Goal: Find specific page/section: Find specific page/section

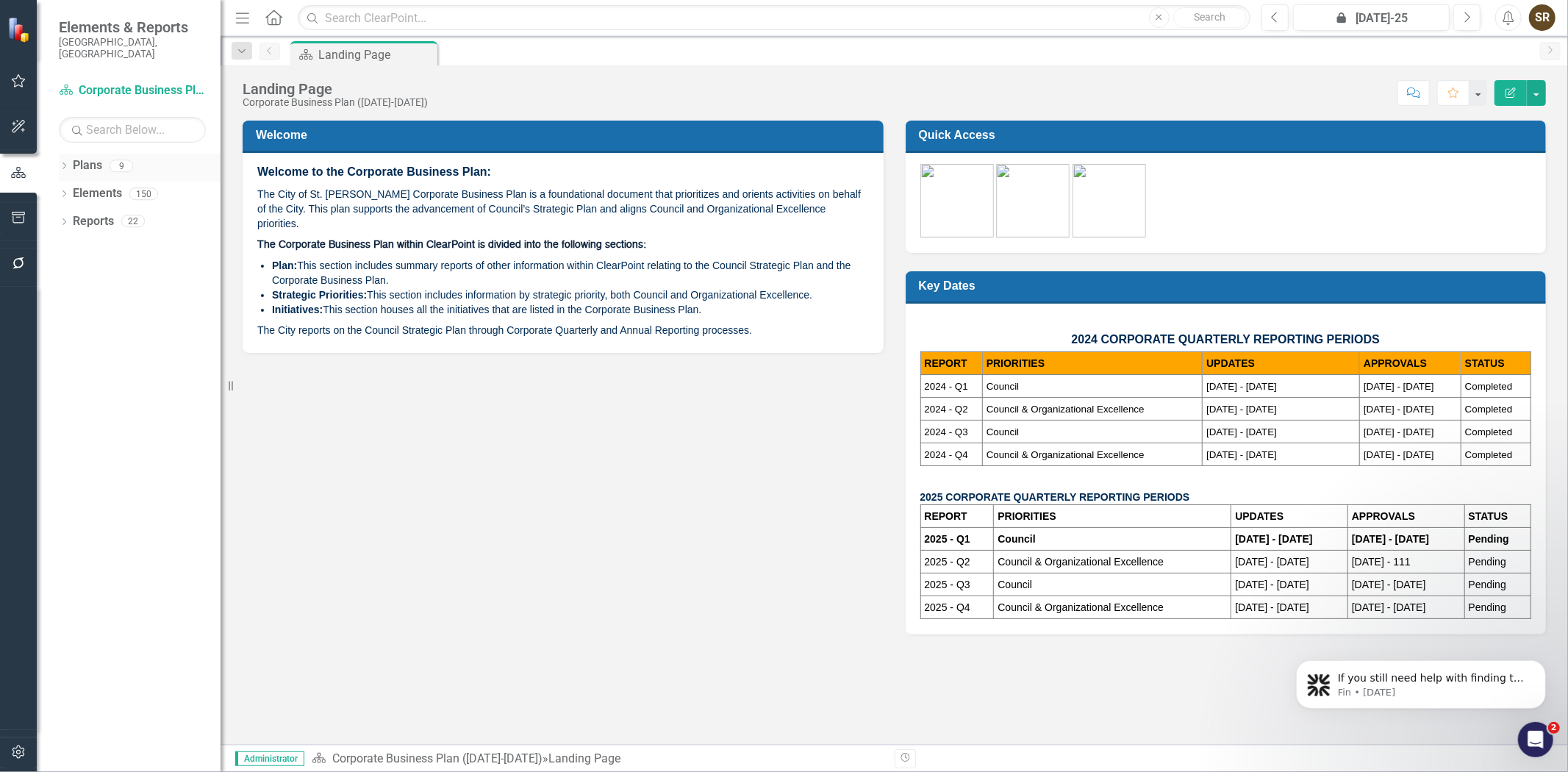
click at [64, 163] on icon "Dropdown" at bounding box center [64, 167] width 10 height 8
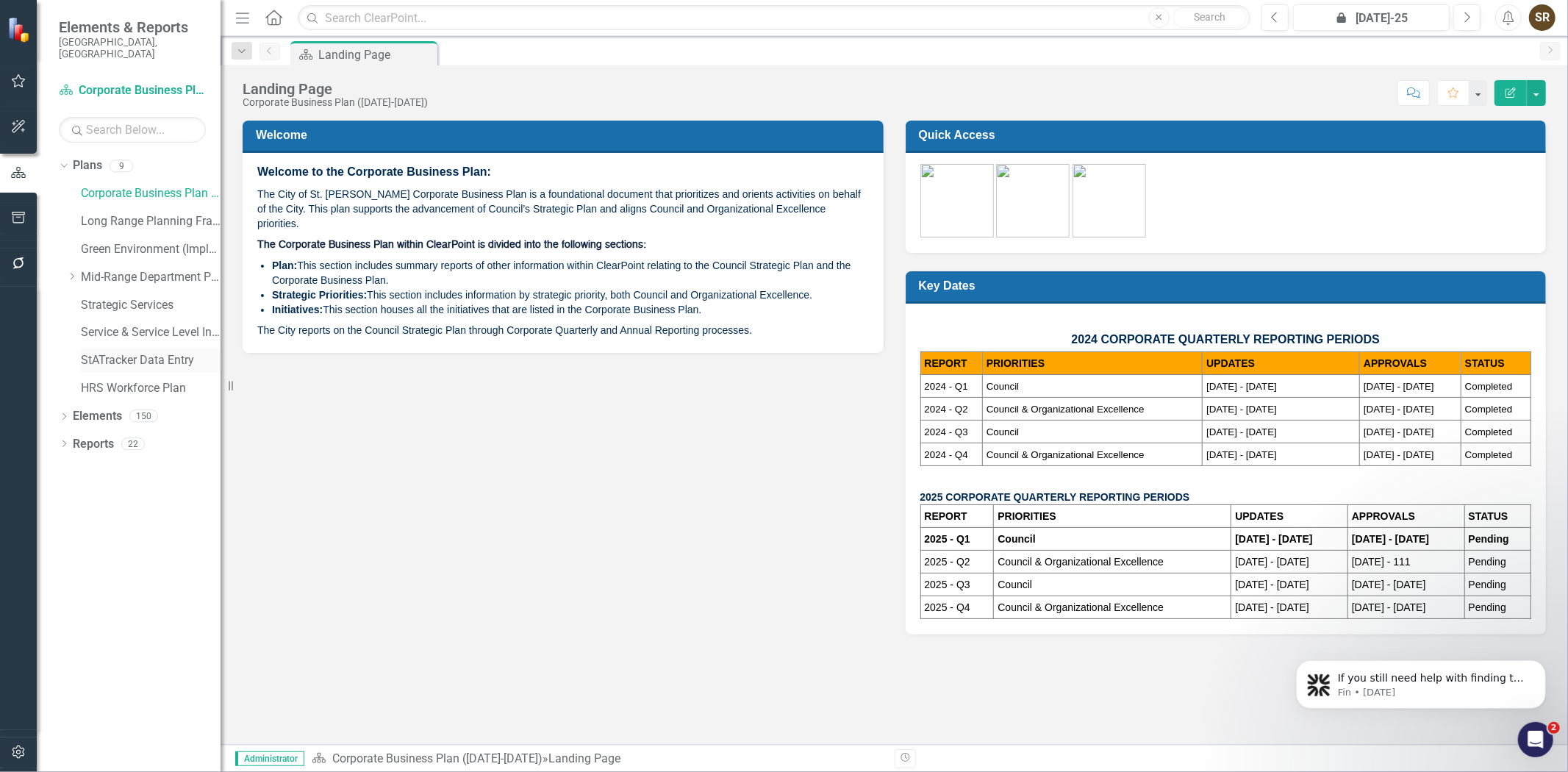
click at [119, 352] on link "StATracker Data Entry" at bounding box center [151, 360] width 140 height 17
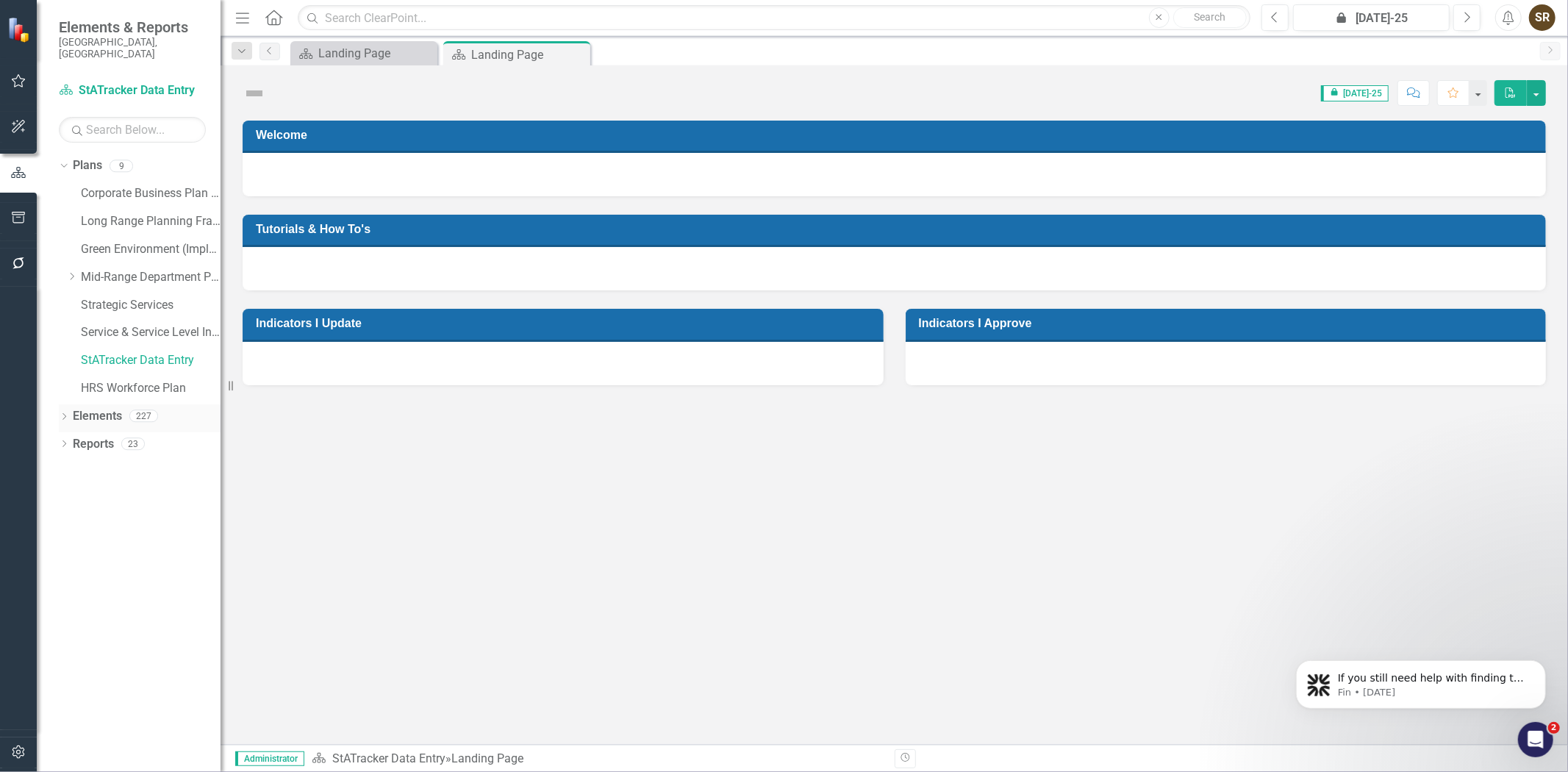
click at [62, 414] on icon "Dropdown" at bounding box center [64, 418] width 10 height 8
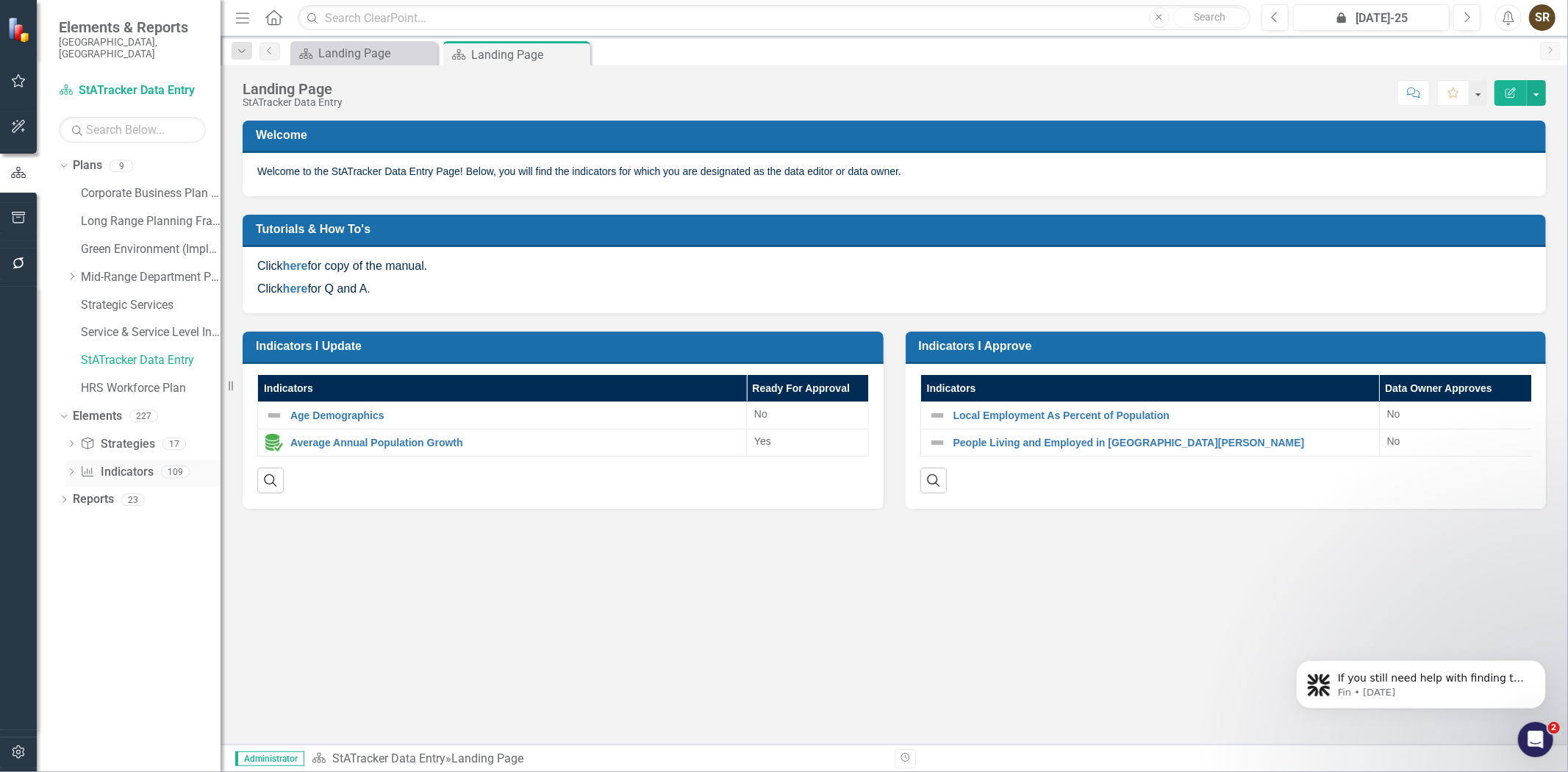
click at [113, 464] on link "Indicator Indicators" at bounding box center [117, 472] width 73 height 17
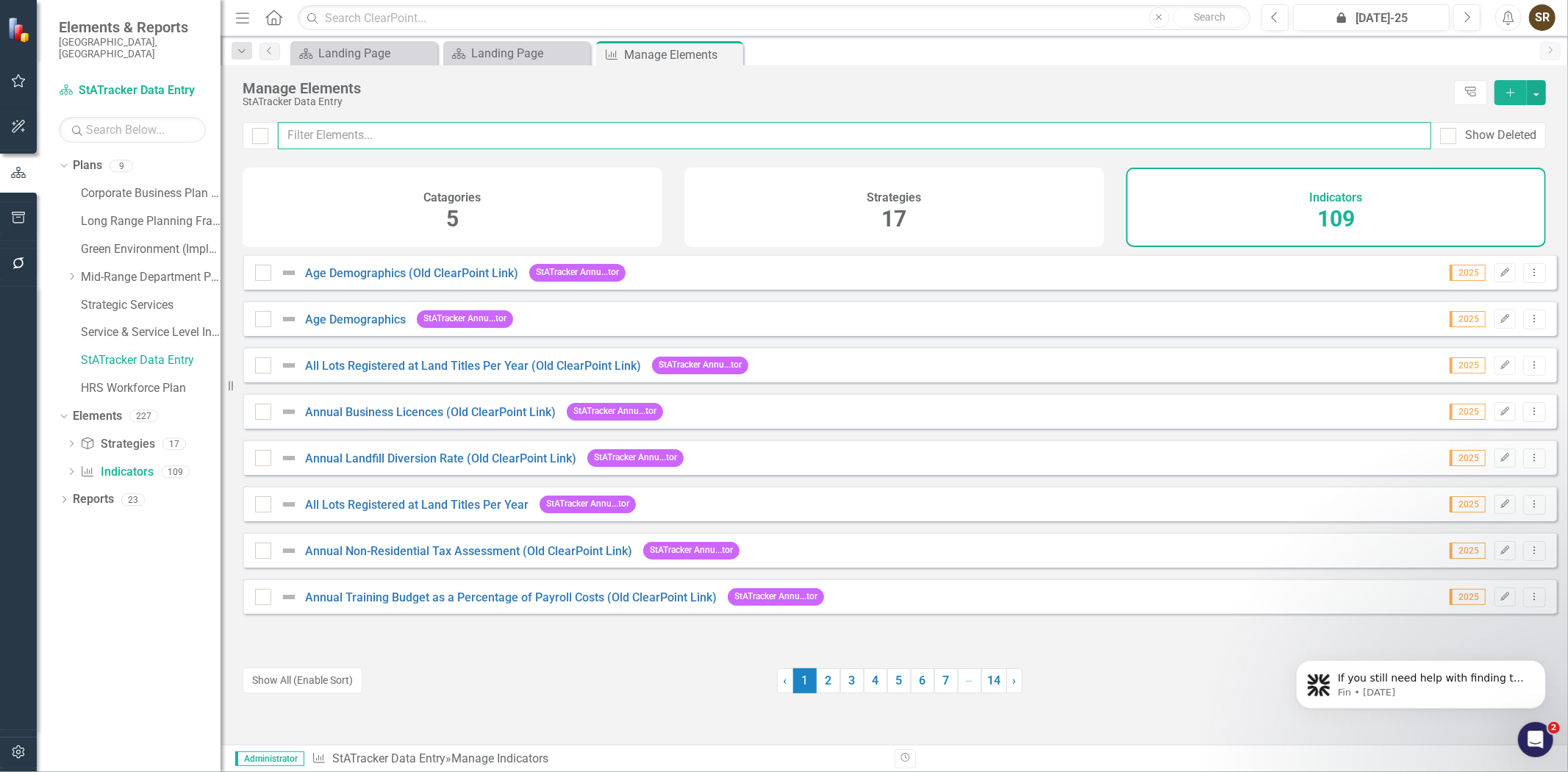
click at [356, 135] on input "text" at bounding box center [854, 135] width 1153 height 28
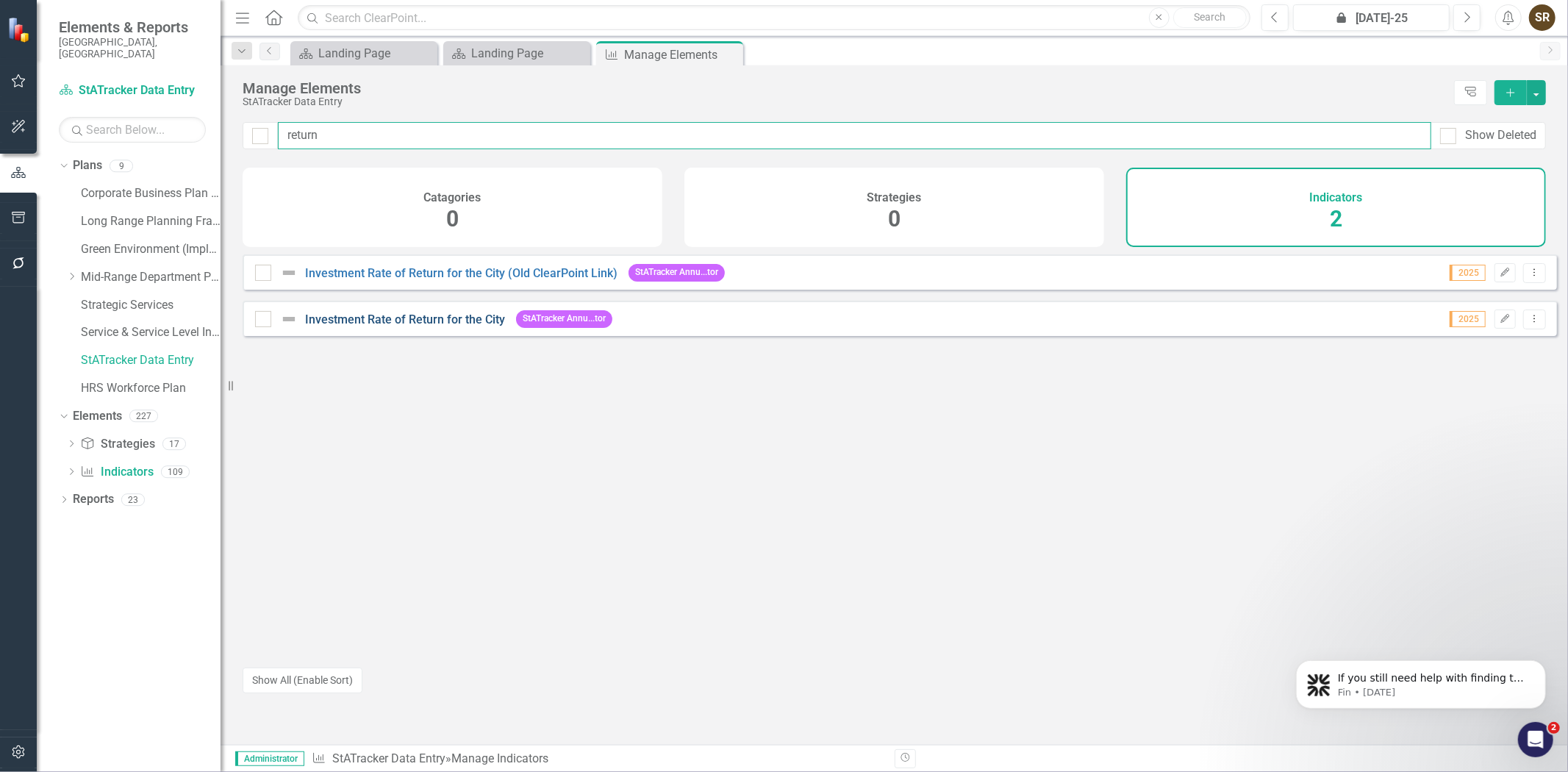
type input "return"
click at [393, 327] on link "Investment Rate of Return for the City" at bounding box center [405, 319] width 200 height 14
